Goal: Information Seeking & Learning: Learn about a topic

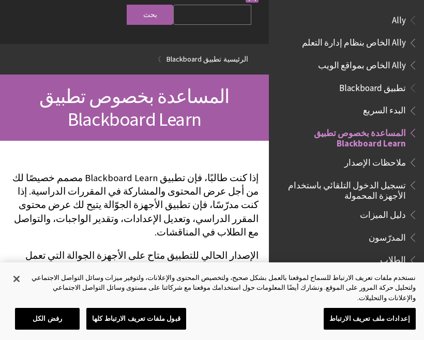
scroll to position [107, 0]
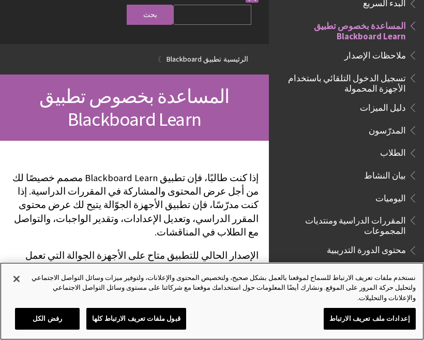
click at [351, 319] on button "إعدادات ملف تعريف الارتباط" at bounding box center [370, 319] width 92 height 22
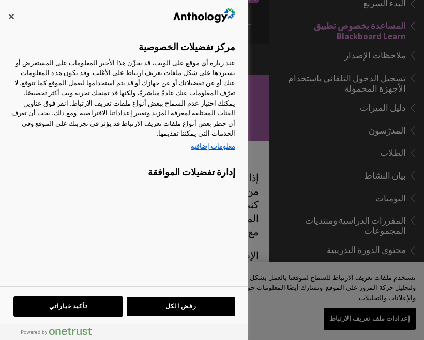
click at [83, 308] on button "تأكيد خياراتي" at bounding box center [68, 306] width 109 height 20
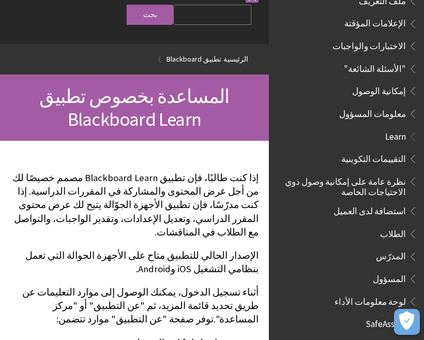
scroll to position [536, 0]
click at [410, 173] on span "Book outline for Blackboard Learn Help" at bounding box center [411, 179] width 11 height 13
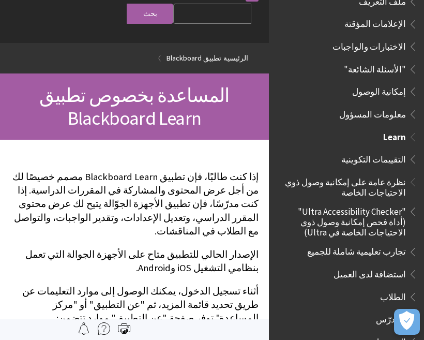
scroll to position [0, 0]
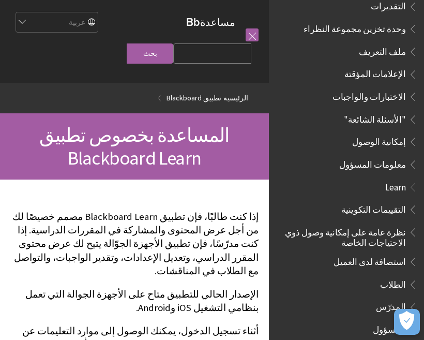
scroll to position [488, 0]
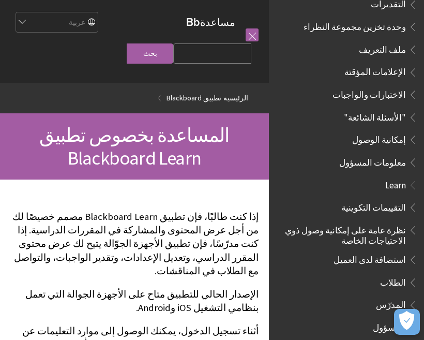
click at [402, 109] on span ""الأسئلة الشائعة"" at bounding box center [375, 116] width 62 height 14
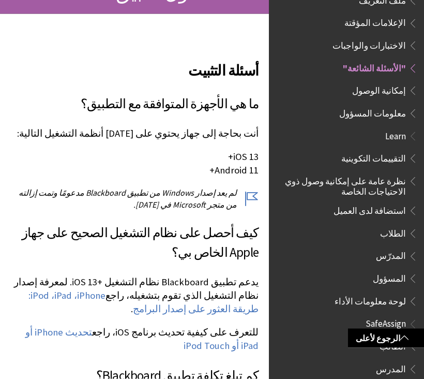
scroll to position [143, 0]
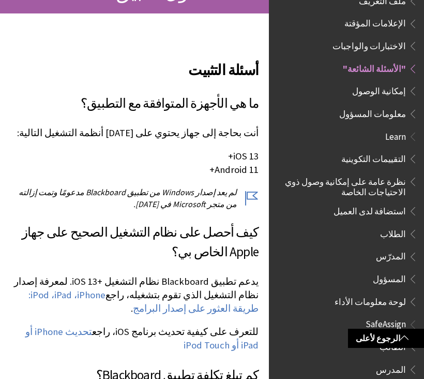
click at [31, 333] on link "تحديث iPhone أو iPad أو iPod Touch" at bounding box center [141, 338] width 233 height 26
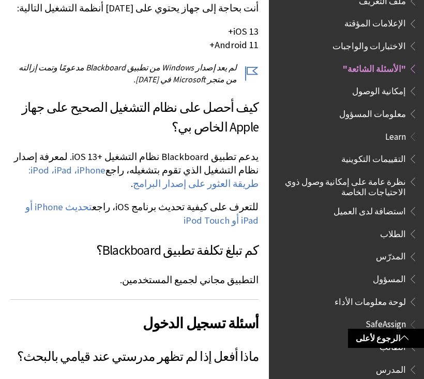
scroll to position [303, 0]
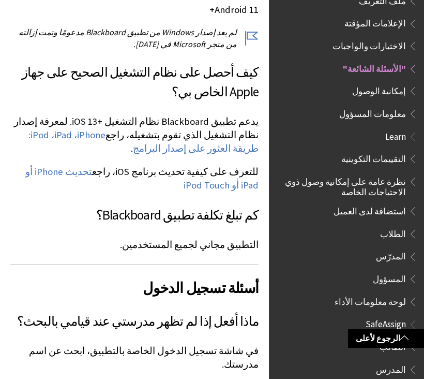
click at [76, 171] on link "تحديث iPhone أو iPad أو iPod Touch" at bounding box center [141, 179] width 233 height 26
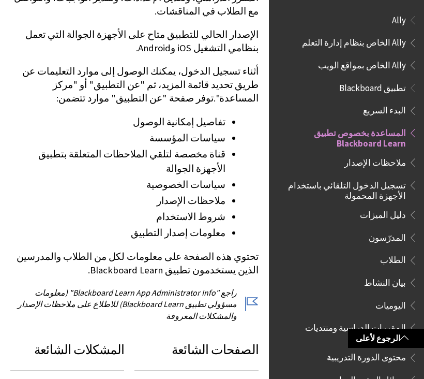
scroll to position [267, 0]
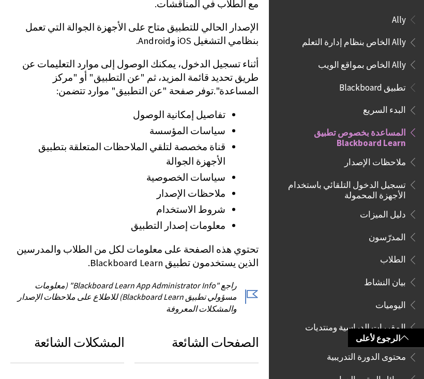
click at [248, 279] on p "راجع "Blackboard Learn App Administrator Info" (معلومات مسؤولي تطبيق Blackboard…" at bounding box center [134, 296] width 248 height 35
click at [243, 279] on p "راجع "Blackboard Learn App Administrator Info" (معلومات مسؤولي تطبيق Blackboard…" at bounding box center [134, 296] width 248 height 35
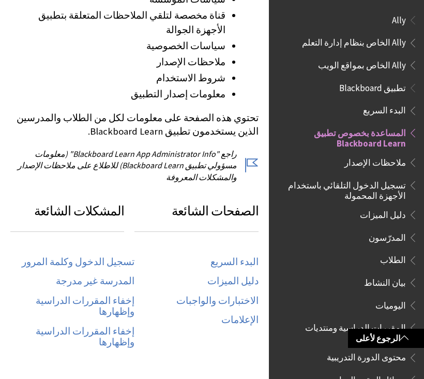
scroll to position [411, 0]
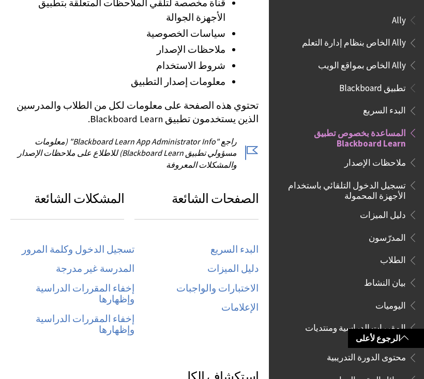
click at [123, 244] on link "تسجيل الدخول وكلمة المرور" at bounding box center [78, 250] width 113 height 12
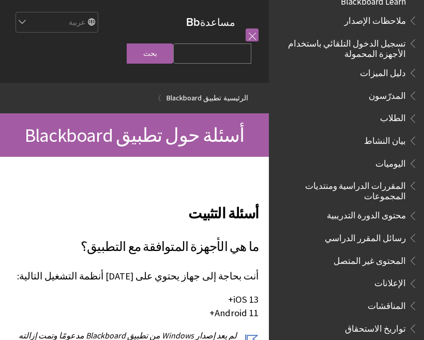
scroll to position [141, 0]
